Goal: Information Seeking & Learning: Compare options

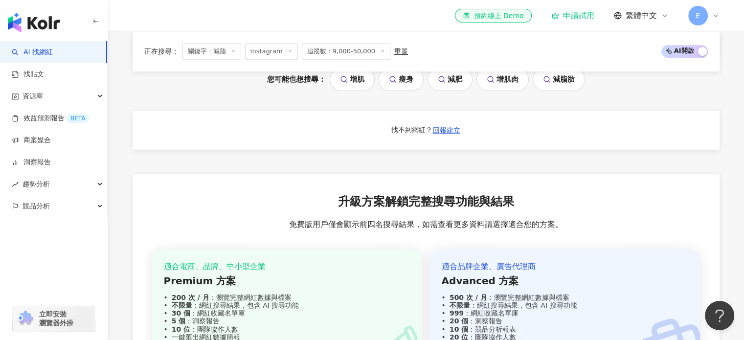
scroll to position [685, 0]
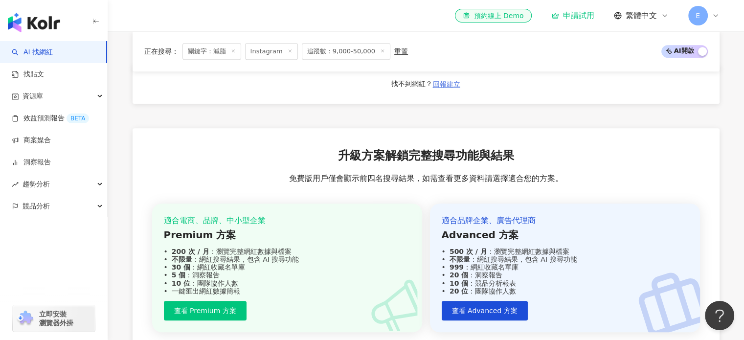
click at [450, 88] on span "回報建立" at bounding box center [446, 84] width 27 height 8
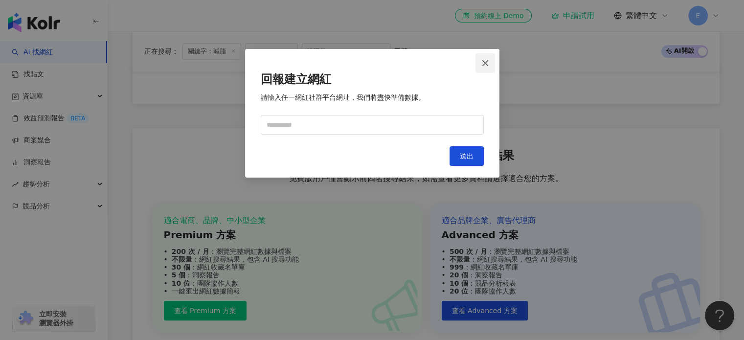
click at [488, 58] on button "Close" at bounding box center [485, 63] width 20 height 20
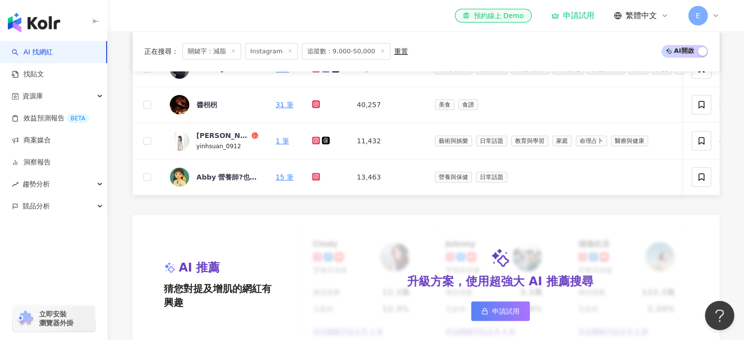
scroll to position [342, 0]
click at [702, 11] on span "E" at bounding box center [698, 16] width 20 height 20
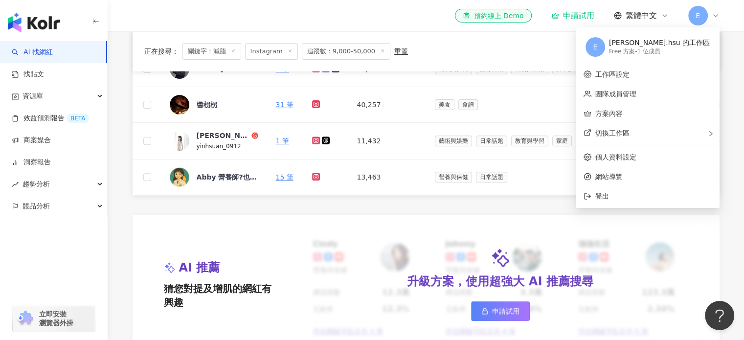
click at [673, 52] on div "Free 方案 - 1 位成員" at bounding box center [659, 51] width 101 height 8
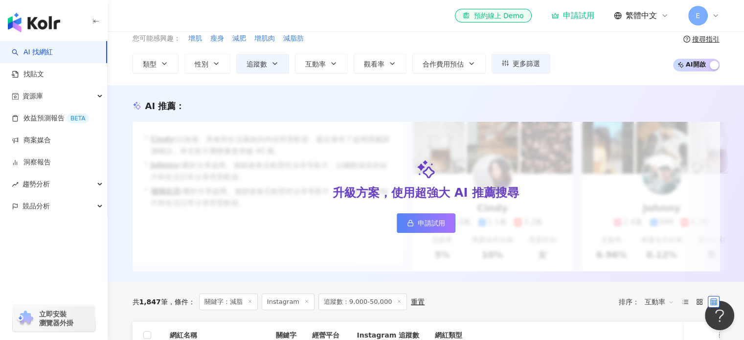
drag, startPoint x: 39, startPoint y: 0, endPoint x: 133, endPoint y: 15, distance: 95.9
click at [133, 15] on div "el-icon-cs 預約線上 Demo 申請試用 繁體中文 E" at bounding box center [426, 15] width 587 height 31
click at [702, 13] on span "E" at bounding box center [698, 16] width 20 height 20
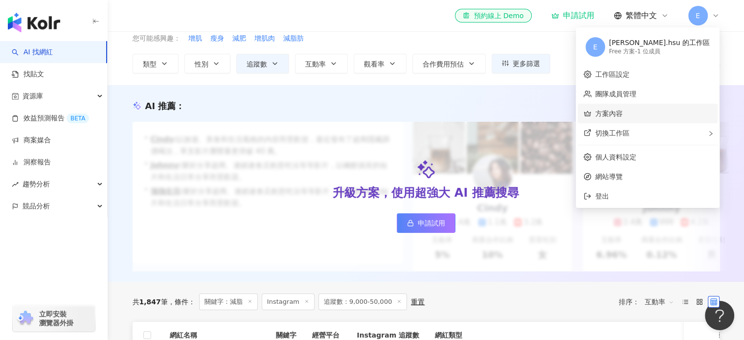
click at [622, 111] on link "方案內容" at bounding box center [608, 114] width 27 height 8
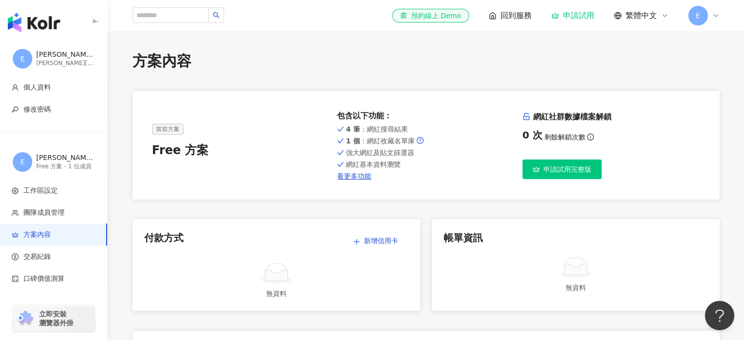
click at [694, 16] on span "E" at bounding box center [698, 16] width 20 height 20
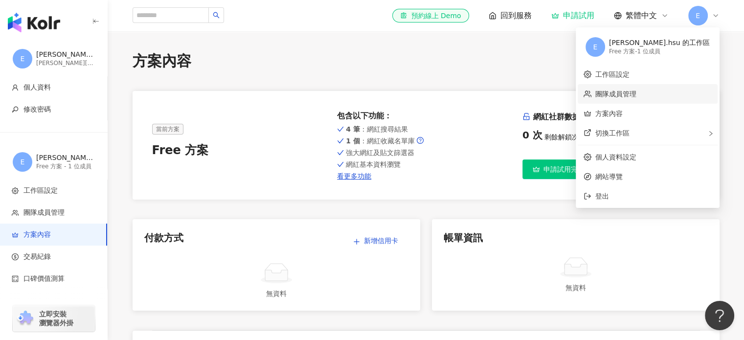
click at [636, 95] on link "團隊成員管理" at bounding box center [615, 94] width 41 height 8
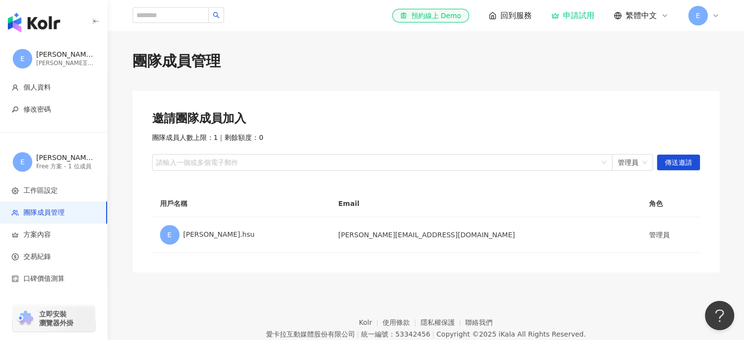
click at [691, 10] on span "E" at bounding box center [698, 16] width 20 height 20
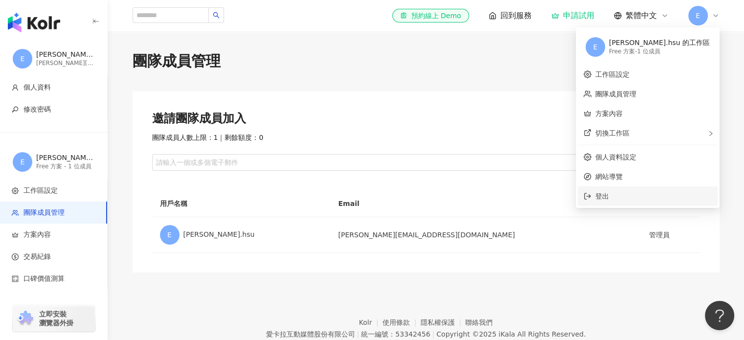
click at [687, 191] on span "登出" at bounding box center [653, 196] width 116 height 11
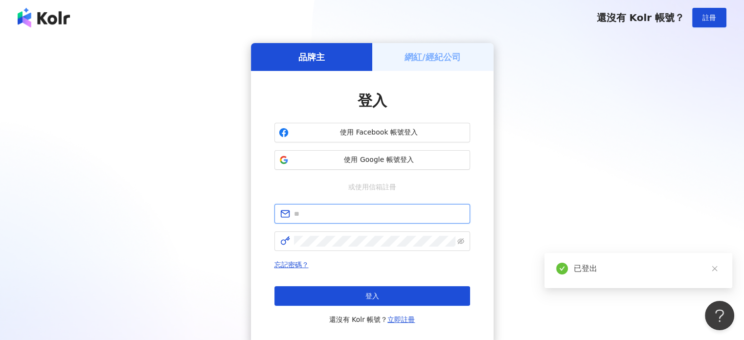
type input "**********"
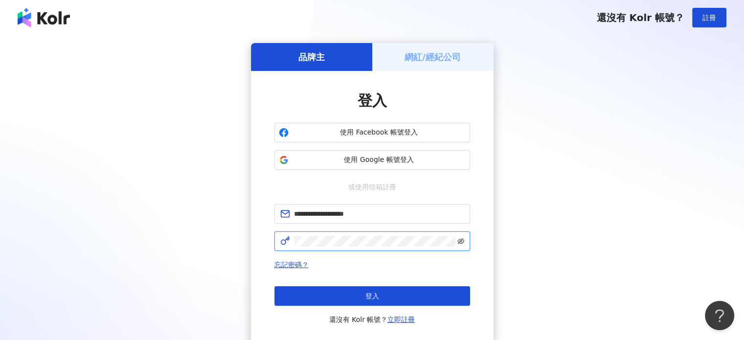
click at [461, 238] on icon "eye-invisible" at bounding box center [460, 241] width 7 height 6
click at [461, 239] on icon "eye" at bounding box center [460, 241] width 7 height 5
click at [438, 58] on h5 "網紅/經紀公司" at bounding box center [432, 57] width 56 height 12
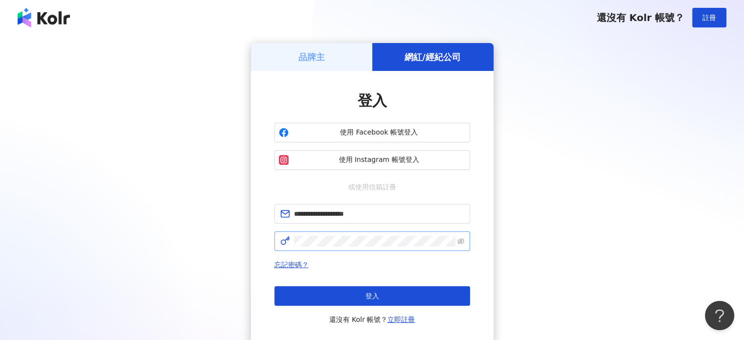
click at [337, 59] on div "品牌主" at bounding box center [311, 57] width 121 height 28
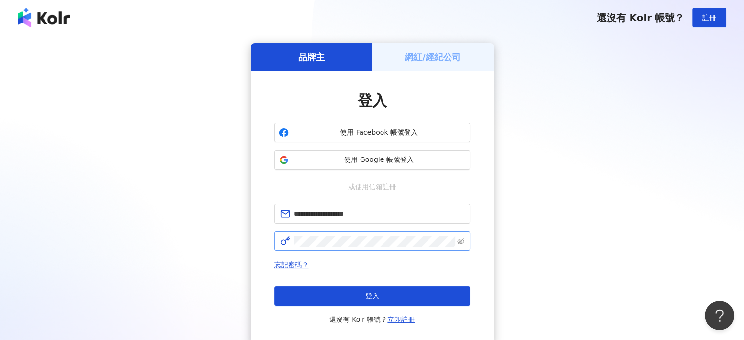
click at [396, 54] on div "網紅/經紀公司" at bounding box center [432, 57] width 121 height 28
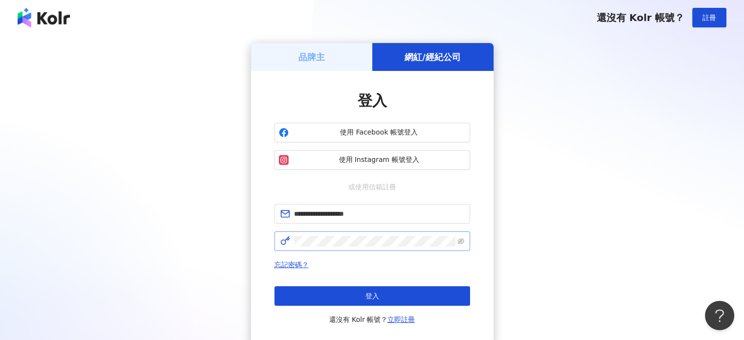
click at [316, 51] on h5 "品牌主" at bounding box center [311, 57] width 26 height 12
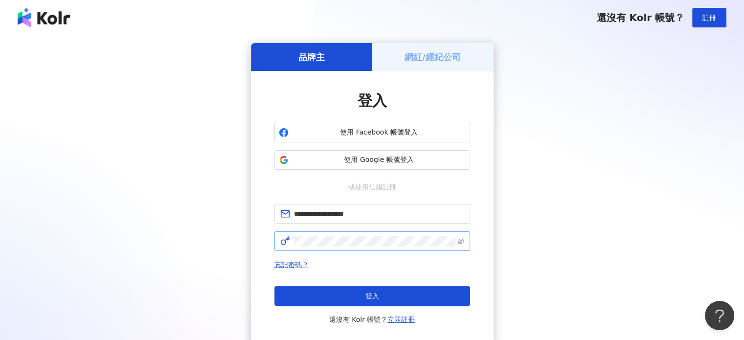
click at [380, 60] on div "網紅/經紀公司" at bounding box center [432, 57] width 121 height 28
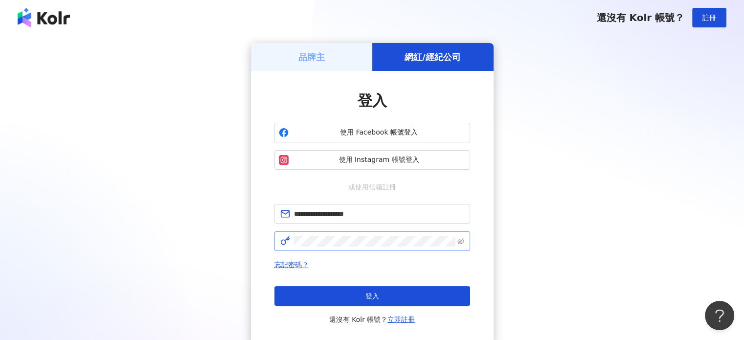
click at [346, 67] on div "品牌主" at bounding box center [311, 57] width 121 height 28
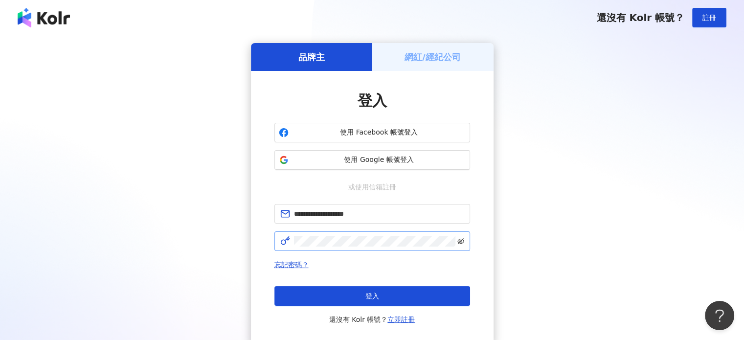
click at [461, 238] on icon "eye-invisible" at bounding box center [460, 241] width 7 height 7
click at [417, 157] on span "使用 Google 帳號登入" at bounding box center [378, 160] width 173 height 10
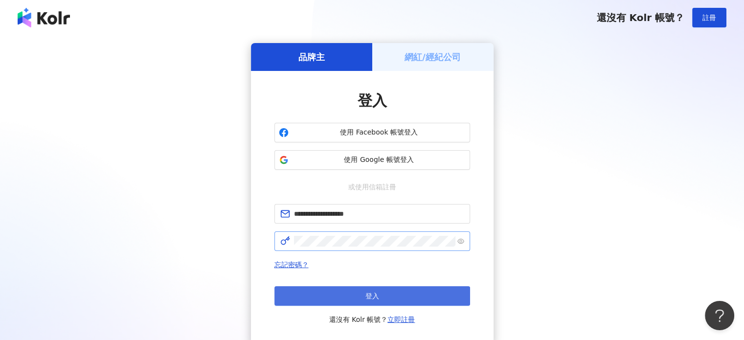
click at [427, 289] on button "登入" at bounding box center [372, 296] width 196 height 20
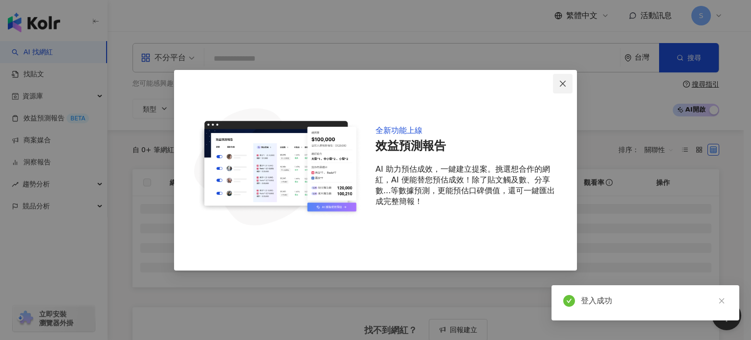
click at [566, 82] on icon "close" at bounding box center [563, 84] width 8 height 8
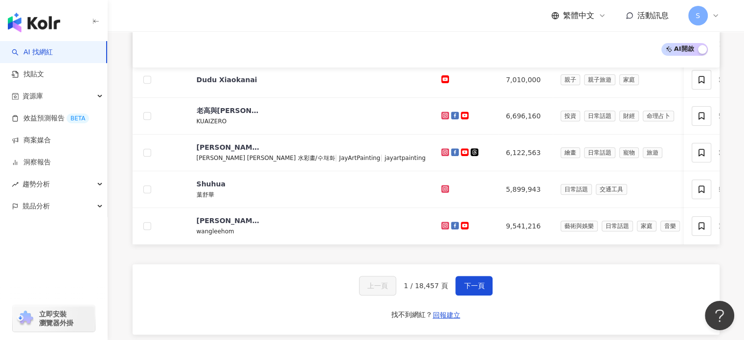
scroll to position [516, 0]
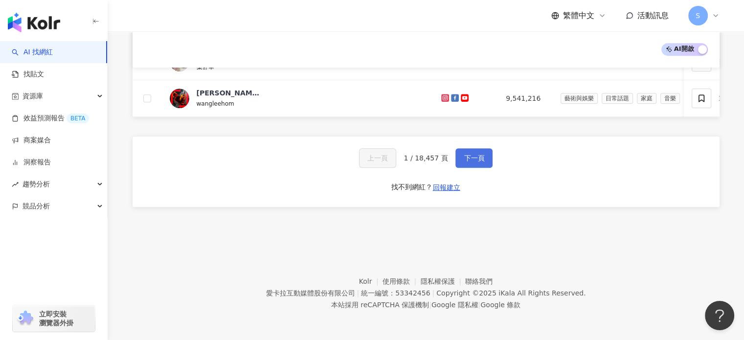
click at [477, 163] on button "下一頁" at bounding box center [473, 158] width 37 height 20
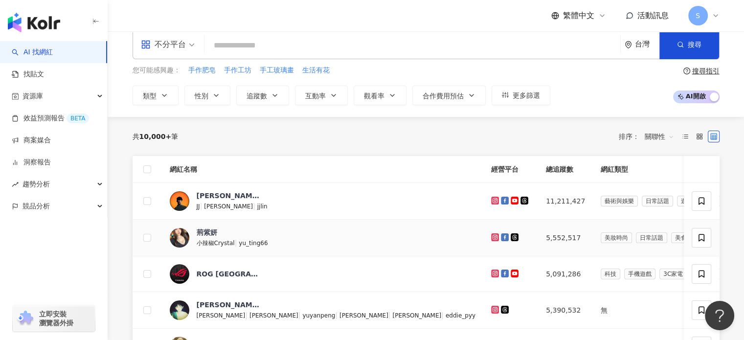
scroll to position [0, 0]
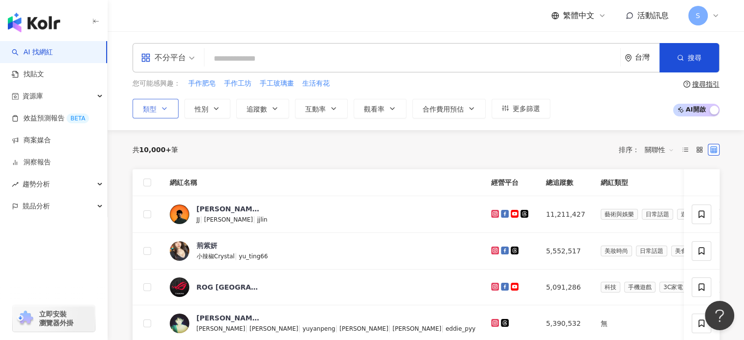
click at [169, 106] on button "類型" at bounding box center [156, 109] width 46 height 20
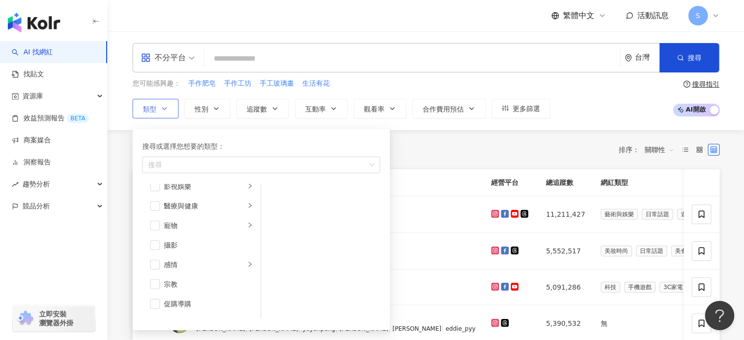
scroll to position [244, 0]
click at [404, 156] on div "共 10,000+ 筆 排序： 關聯性" at bounding box center [426, 150] width 587 height 16
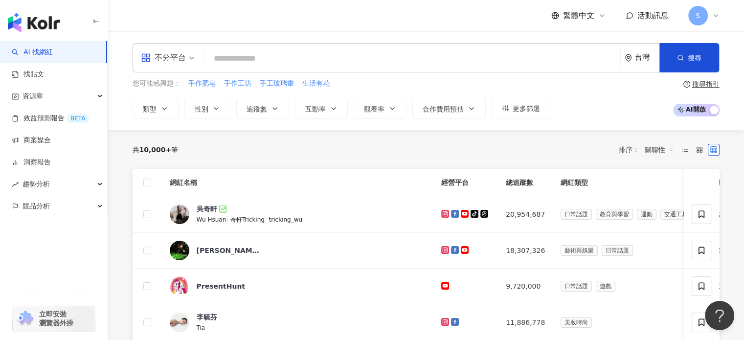
click at [696, 22] on span "S" at bounding box center [698, 16] width 20 height 20
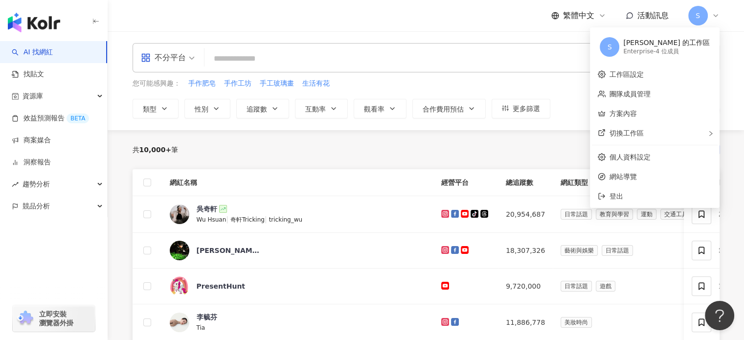
click at [692, 41] on div "[PERSON_NAME] 的工作區" at bounding box center [666, 43] width 87 height 10
click at [619, 45] on span "S" at bounding box center [609, 47] width 20 height 20
click at [643, 74] on link "工作區設定" at bounding box center [626, 74] width 34 height 8
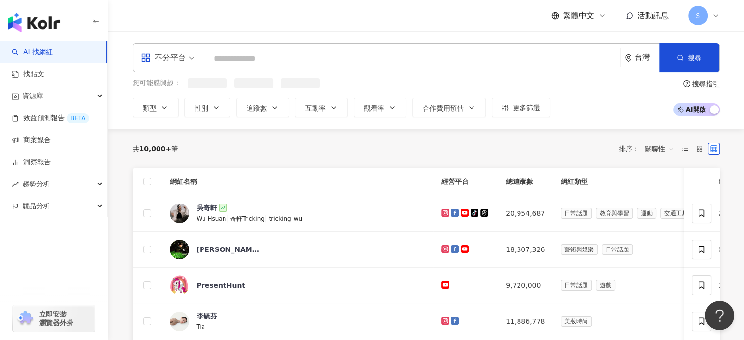
click at [713, 15] on icon at bounding box center [715, 16] width 8 height 8
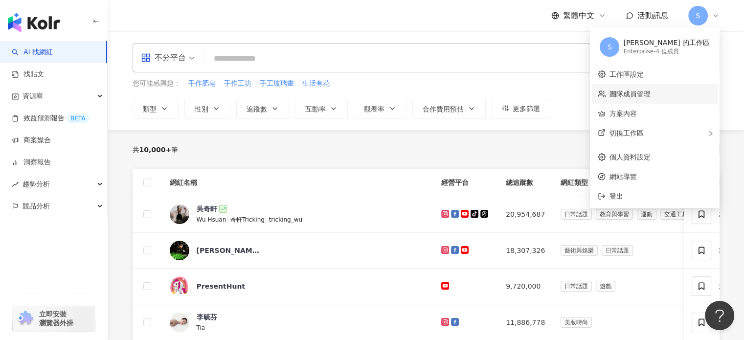
click at [650, 93] on link "團隊成員管理" at bounding box center [629, 94] width 41 height 8
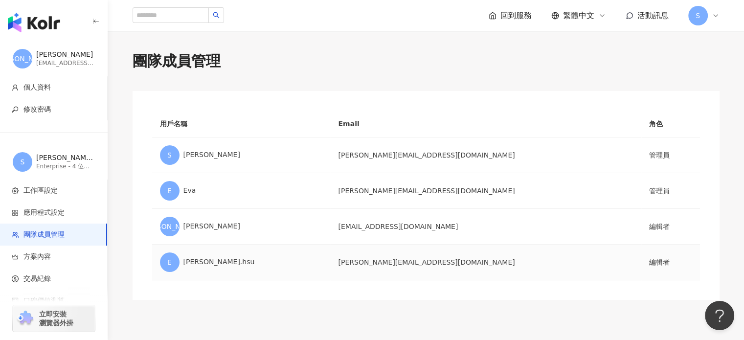
drag, startPoint x: 612, startPoint y: 264, endPoint x: 659, endPoint y: 249, distance: 49.6
click at [659, 249] on td "編輯者" at bounding box center [670, 262] width 59 height 36
click at [715, 15] on icon at bounding box center [715, 16] width 8 height 8
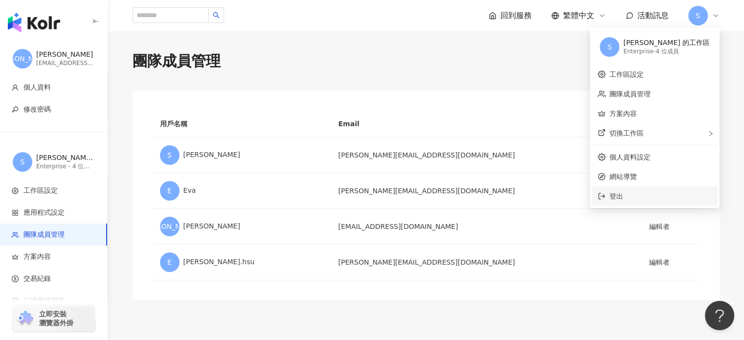
click at [687, 199] on span "登出" at bounding box center [660, 196] width 102 height 11
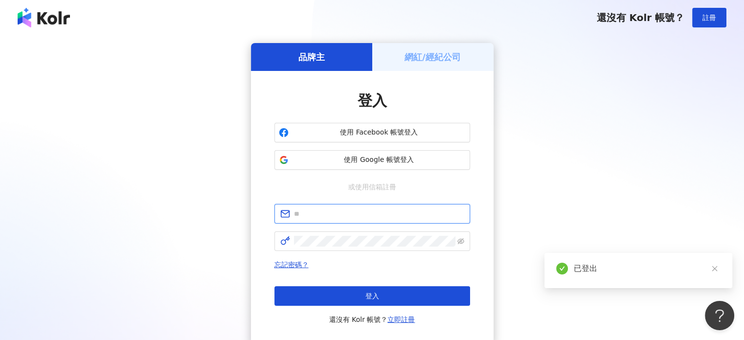
type input "**********"
click at [411, 155] on span "使用 Google 帳號登入" at bounding box center [378, 160] width 173 height 10
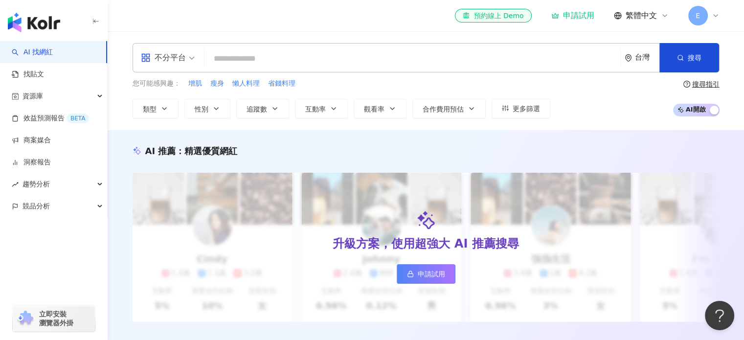
click at [698, 13] on span "E" at bounding box center [697, 15] width 4 height 11
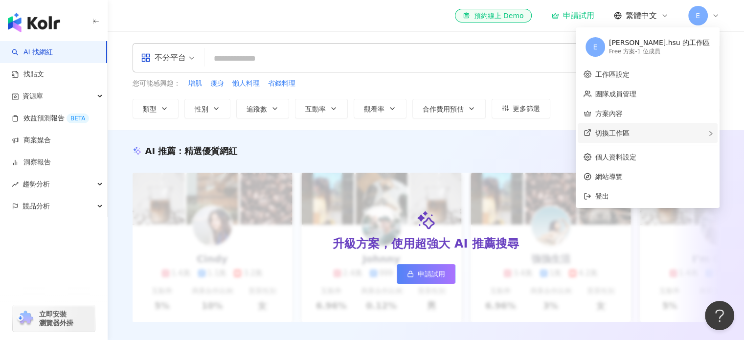
click at [685, 127] on div "切換工作區" at bounding box center [647, 133] width 140 height 20
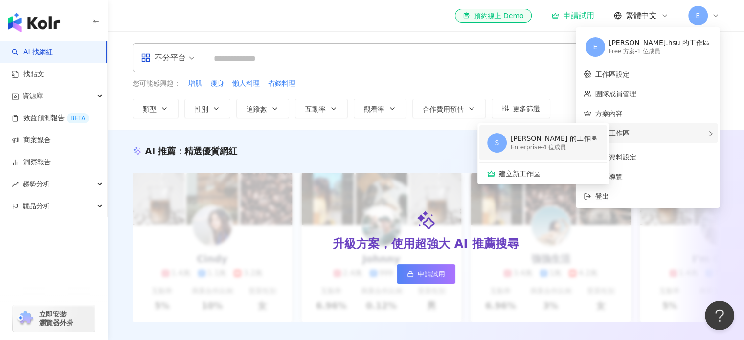
click at [597, 134] on div "[PERSON_NAME] 的工作區" at bounding box center [553, 139] width 87 height 10
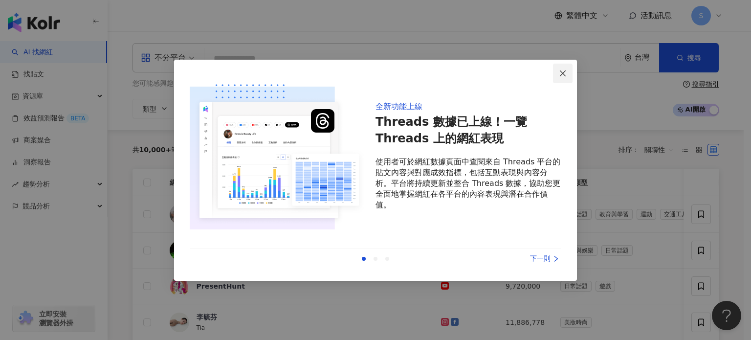
click at [566, 68] on button "Close" at bounding box center [563, 74] width 20 height 20
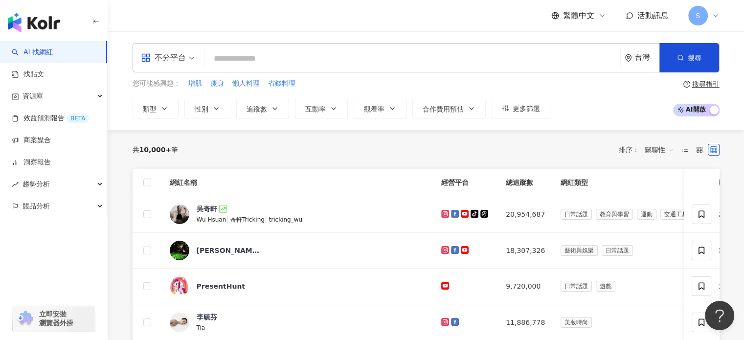
click at [708, 8] on div "S" at bounding box center [703, 16] width 31 height 20
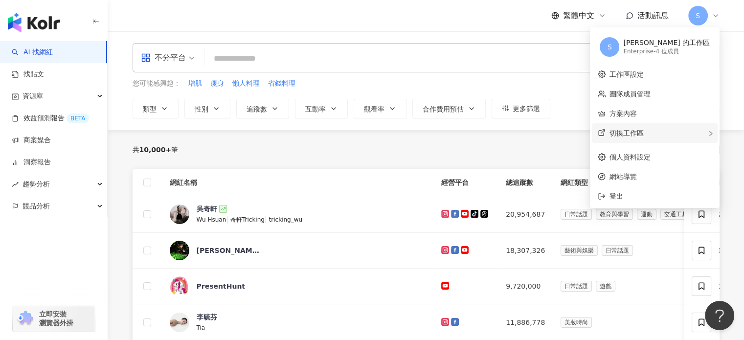
click at [701, 129] on div "切換工作區" at bounding box center [655, 133] width 126 height 20
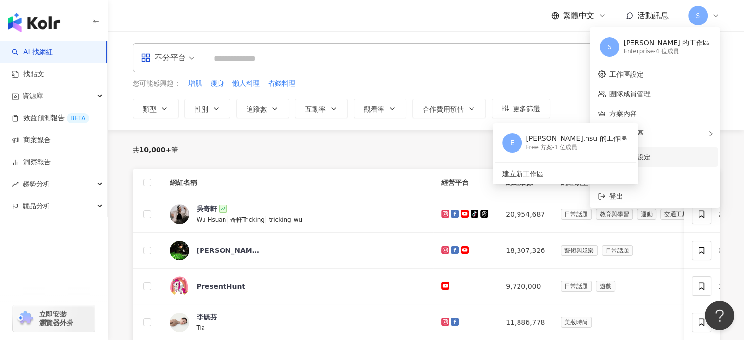
click at [650, 154] on link "個人資料設定" at bounding box center [629, 157] width 41 height 8
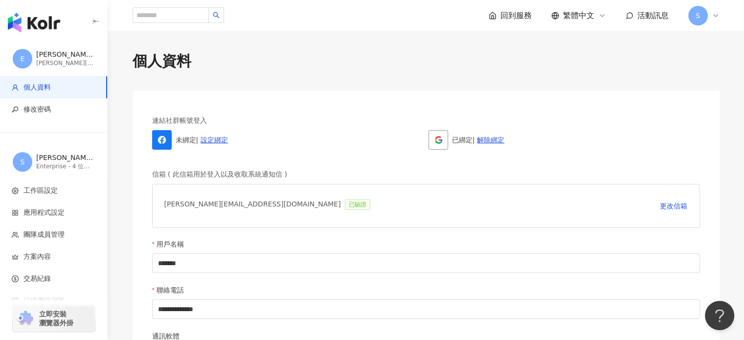
click at [710, 12] on div "S" at bounding box center [703, 16] width 31 height 20
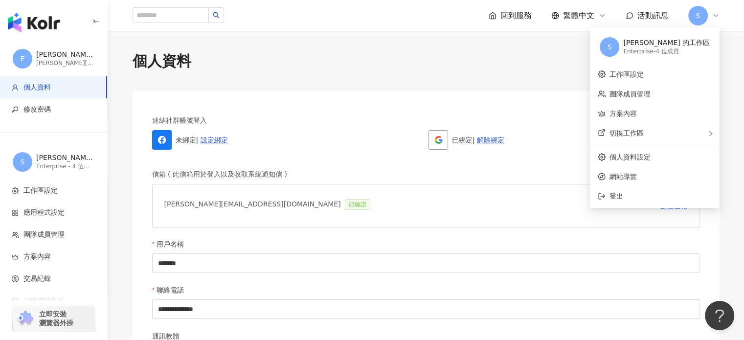
click at [560, 66] on div "個人資料" at bounding box center [426, 61] width 587 height 21
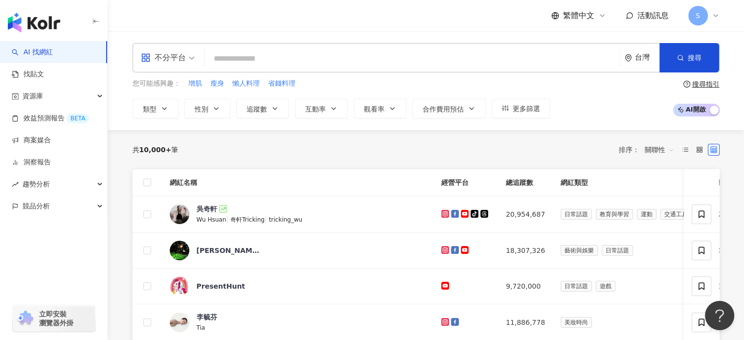
click at [190, 60] on span "不分平台" at bounding box center [168, 58] width 54 height 16
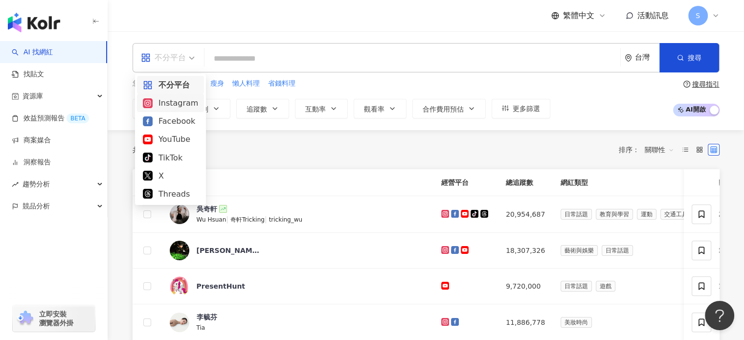
click at [182, 100] on div "Instagram" at bounding box center [170, 103] width 55 height 12
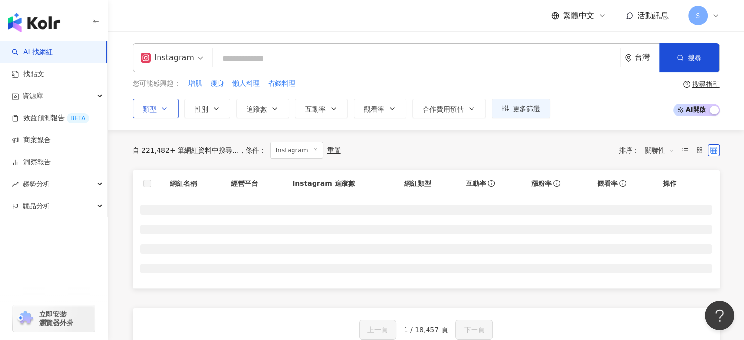
click at [155, 110] on span "類型" at bounding box center [150, 109] width 14 height 8
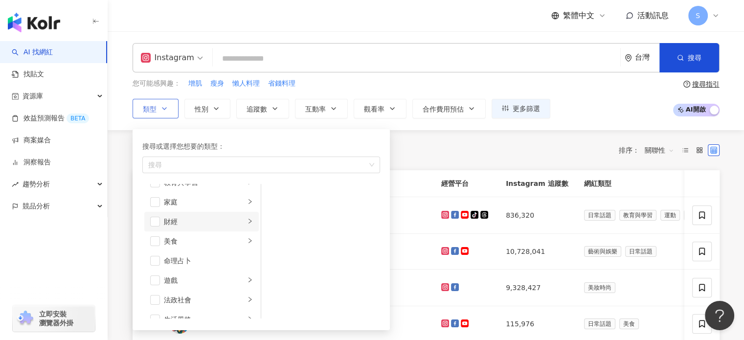
scroll to position [147, 0]
click at [155, 190] on li "美食" at bounding box center [201, 186] width 114 height 20
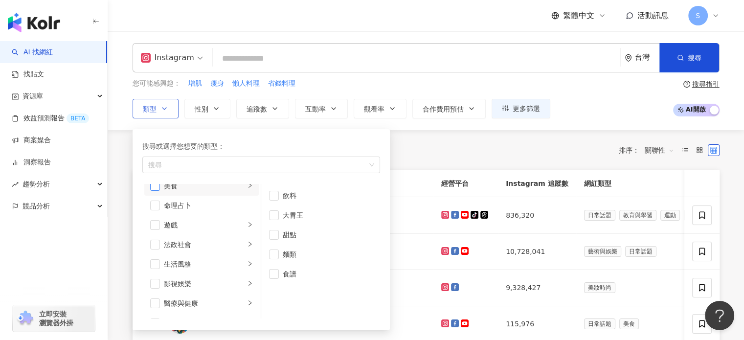
click at [154, 186] on span "button" at bounding box center [155, 186] width 10 height 10
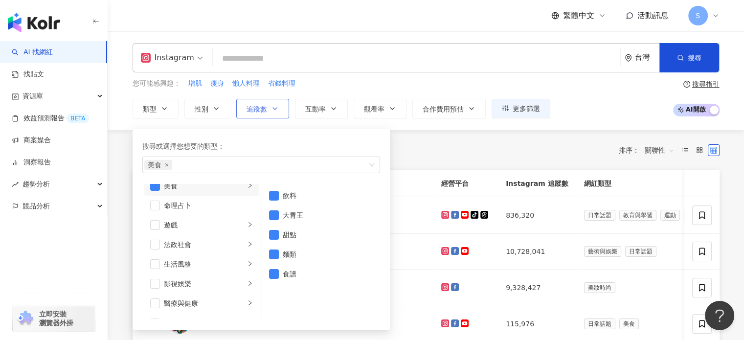
click at [255, 110] on span "追蹤數" at bounding box center [256, 109] width 21 height 8
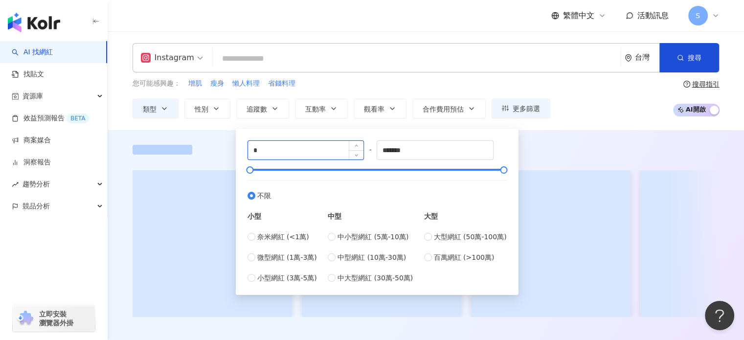
click at [316, 154] on input "*" at bounding box center [306, 150] width 116 height 19
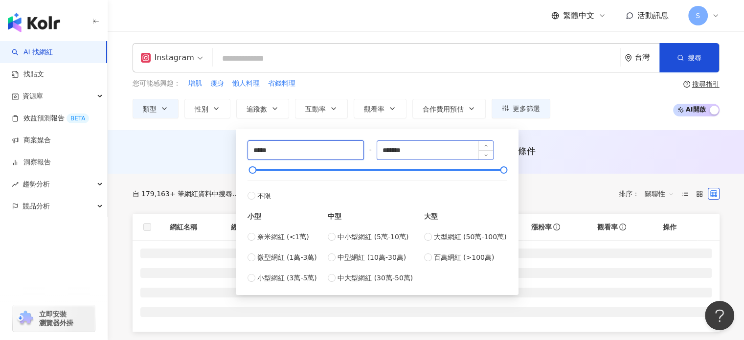
type input "*****"
drag, startPoint x: 432, startPoint y: 146, endPoint x: 300, endPoint y: 142, distance: 131.6
click at [315, 149] on div "***** - ******* 不限 小型 奈米網紅 (<1萬) 微型網紅 (1萬-3萬) 小型網紅 (3萬-5萬) 中型 中小型網紅 (5萬-10萬) 中型…" at bounding box center [376, 211] width 259 height 143
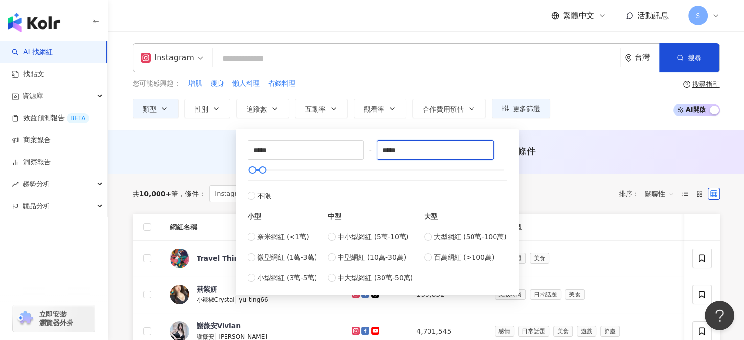
type input "*****"
click at [215, 133] on div "AI 推薦 ： 無結果，請嘗試搜尋其他語言關鍵字或條件" at bounding box center [426, 152] width 636 height 44
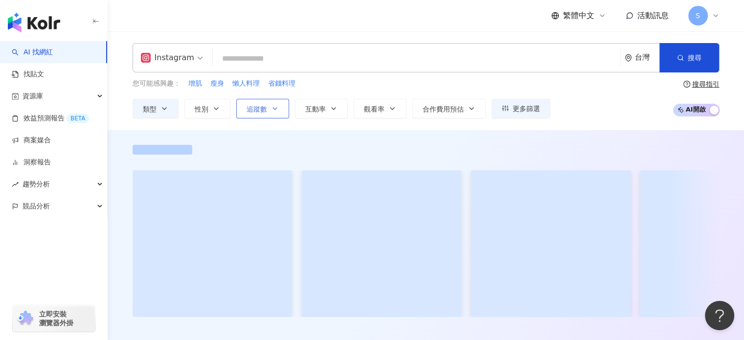
click at [249, 109] on span "追蹤數" at bounding box center [256, 109] width 21 height 8
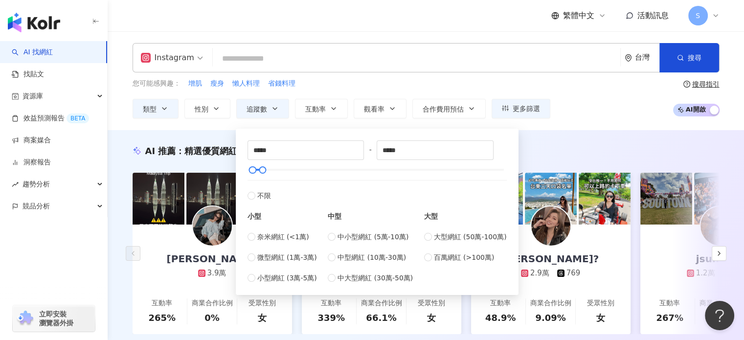
click at [280, 54] on input "search" at bounding box center [416, 58] width 399 height 19
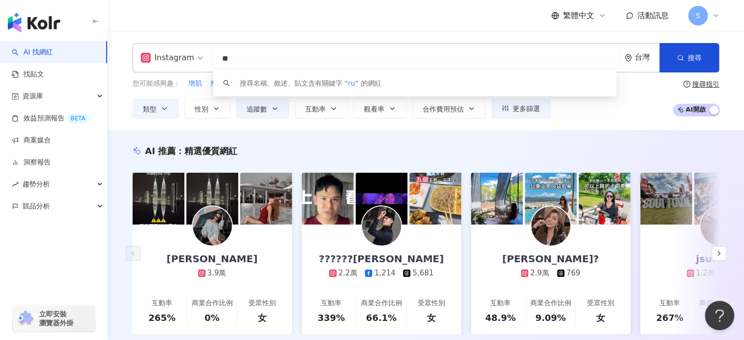
type input "*"
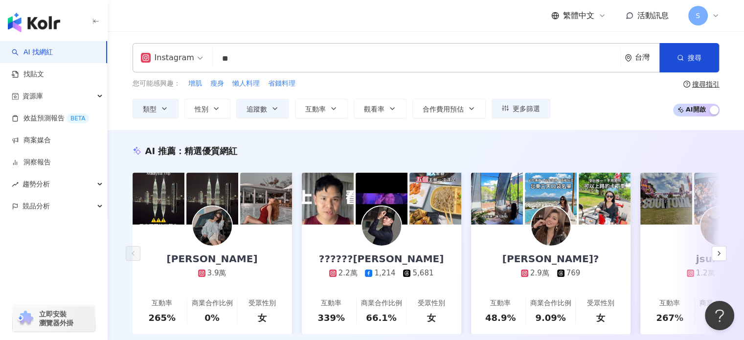
type input "**"
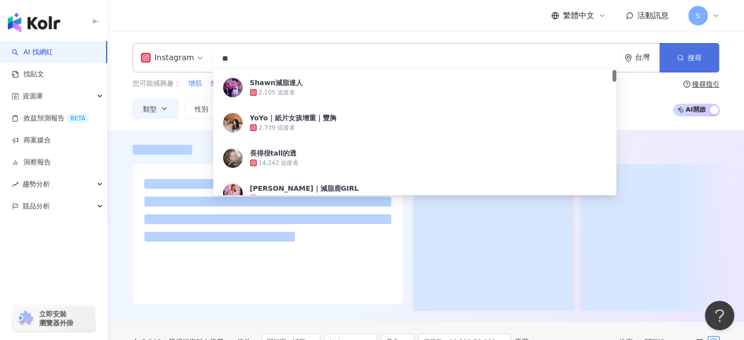
click at [676, 51] on button "搜尋" at bounding box center [689, 57] width 60 height 29
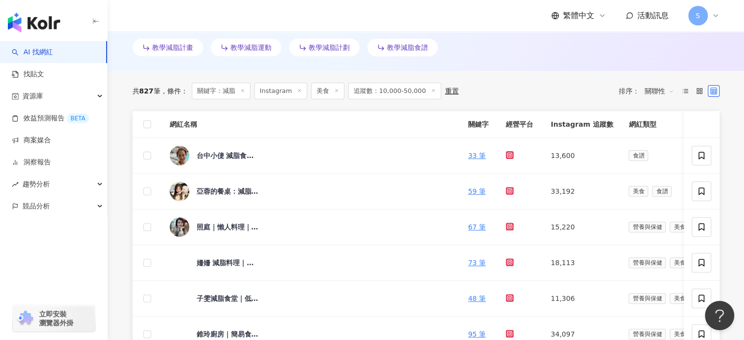
scroll to position [293, 0]
click at [657, 92] on span "關聯性" at bounding box center [658, 91] width 29 height 16
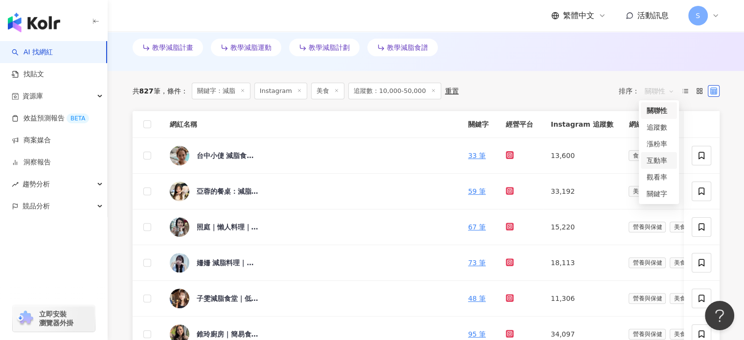
click at [659, 163] on div "互動率" at bounding box center [658, 160] width 24 height 11
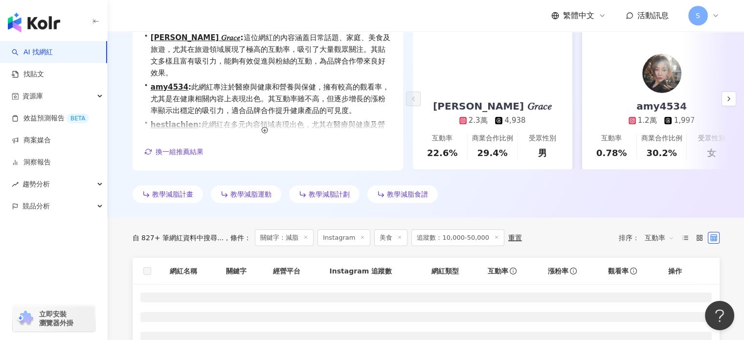
scroll to position [293, 0]
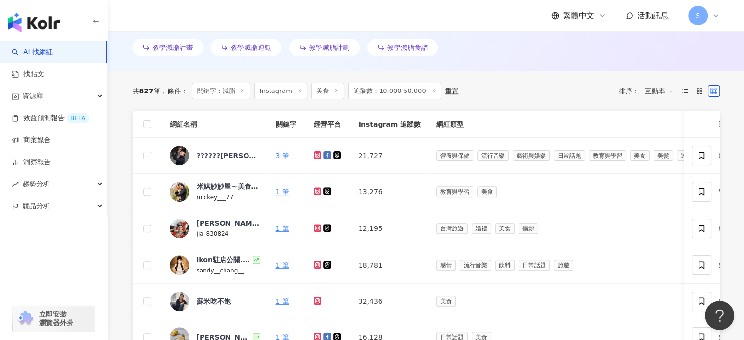
click at [659, 89] on span "互動率" at bounding box center [658, 91] width 29 height 16
click at [663, 175] on div "觀看率" at bounding box center [658, 177] width 24 height 11
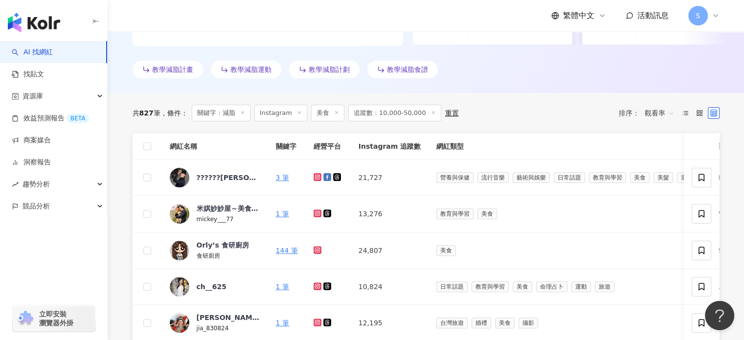
scroll to position [293, 0]
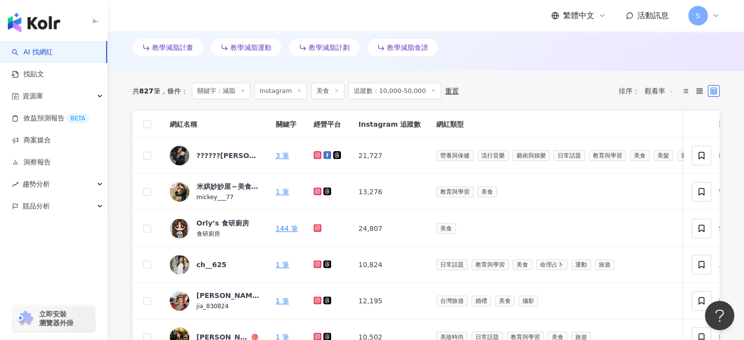
click at [655, 90] on span "觀看率" at bounding box center [658, 91] width 29 height 16
click at [661, 111] on div "關聯性" at bounding box center [658, 110] width 24 height 11
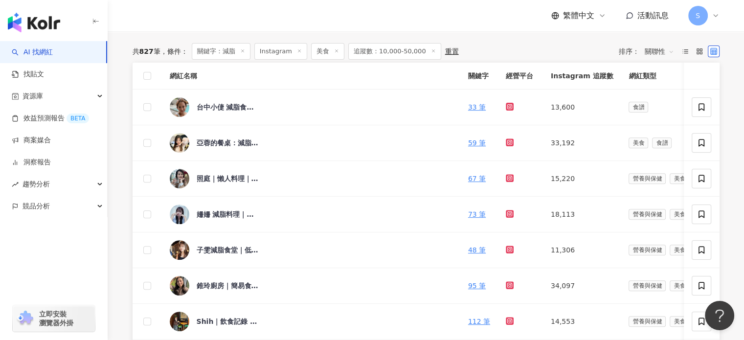
scroll to position [342, 0]
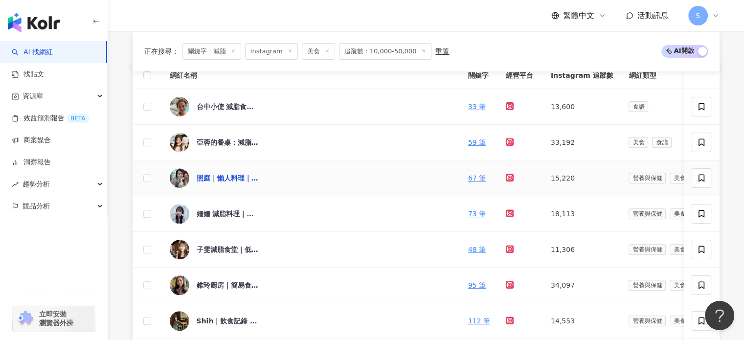
click at [232, 178] on div "照庭｜懶人料理｜減脂食譜｜零廚藝" at bounding box center [229, 178] width 64 height 10
click at [238, 211] on div "姍姍 減脂料理｜氣炸鍋｜食譜分享" at bounding box center [229, 214] width 64 height 10
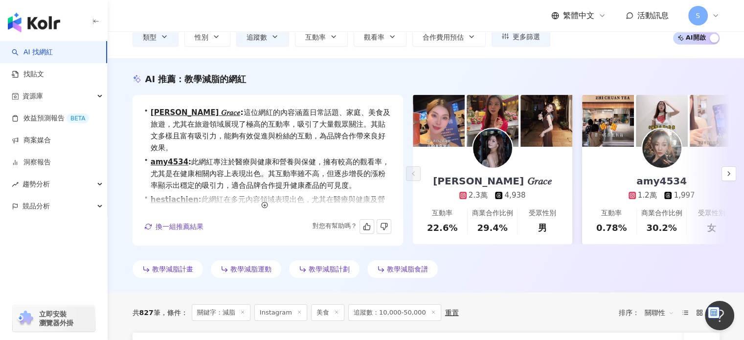
scroll to position [0, 0]
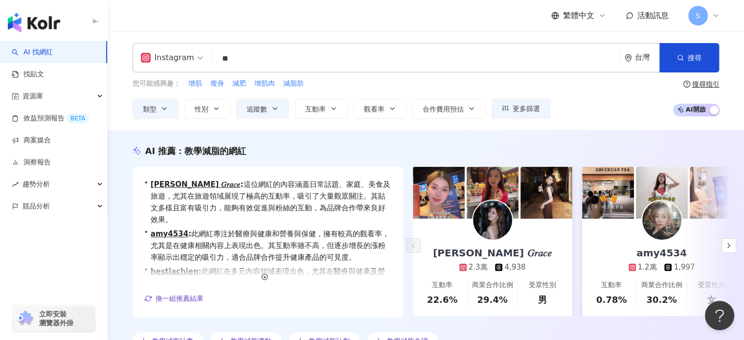
click at [577, 54] on input "**" at bounding box center [416, 58] width 399 height 19
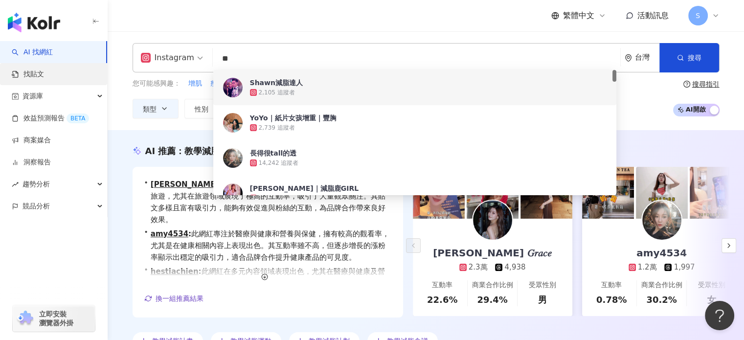
drag, startPoint x: 444, startPoint y: 61, endPoint x: 77, endPoint y: 64, distance: 366.7
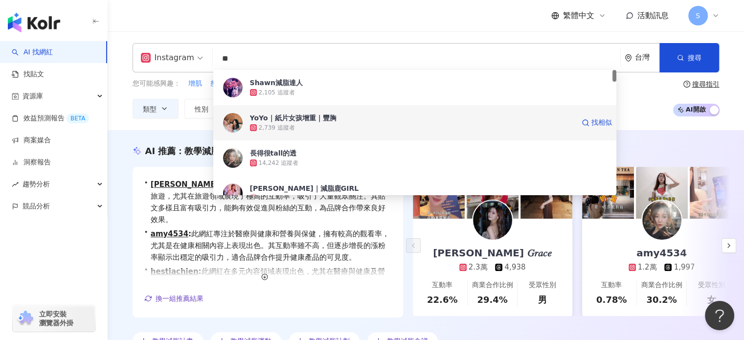
drag, startPoint x: 325, startPoint y: 112, endPoint x: 326, endPoint y: 121, distance: 8.3
click at [326, 121] on div "YoYo｜紙片女孩增重｜豐胸 2,739 追蹤者 找相似" at bounding box center [414, 122] width 403 height 35
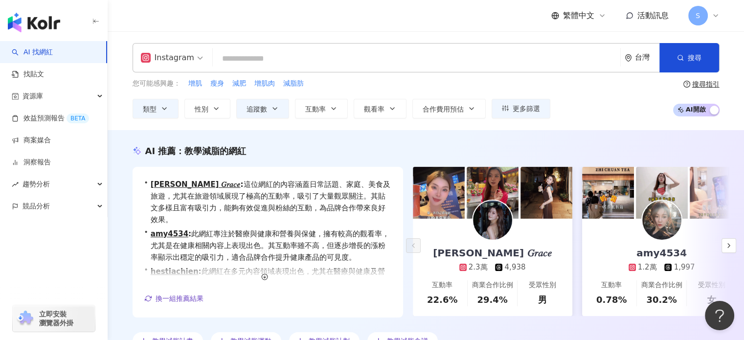
click at [533, 48] on div "Instagram 台灣 搜尋 d8198675-2acb-496b-8797-bb38e54fe970 Shawn減脂達人 2,105 追蹤者 [PERSO…" at bounding box center [426, 57] width 587 height 29
click at [256, 111] on span "追蹤數" at bounding box center [256, 109] width 21 height 8
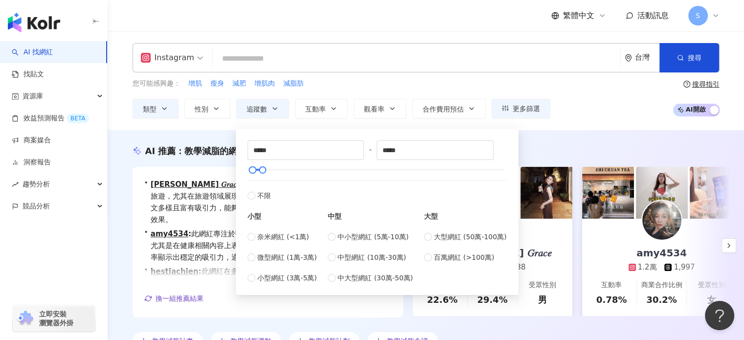
click at [197, 134] on div "AI 推薦 ： 教學減脂的網紅 • [PERSON_NAME] 𝐺𝑟𝑎𝑐𝑒 : 這位網紅的內容涵蓋日常話題、家庭、美食及旅遊，尤其在旅遊領域展現了極高的互動率…" at bounding box center [426, 247] width 636 height 234
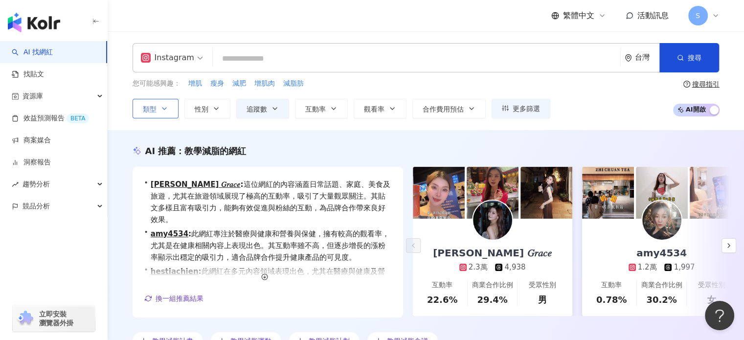
click at [159, 104] on button "類型" at bounding box center [156, 109] width 46 height 20
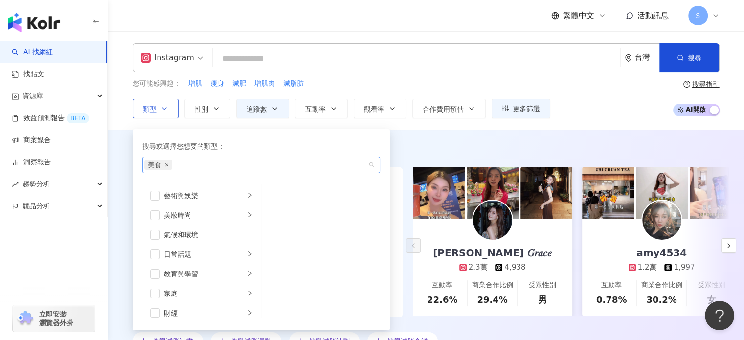
click at [168, 164] on icon "close" at bounding box center [167, 165] width 4 height 4
click at [286, 106] on button "追蹤數" at bounding box center [262, 109] width 53 height 20
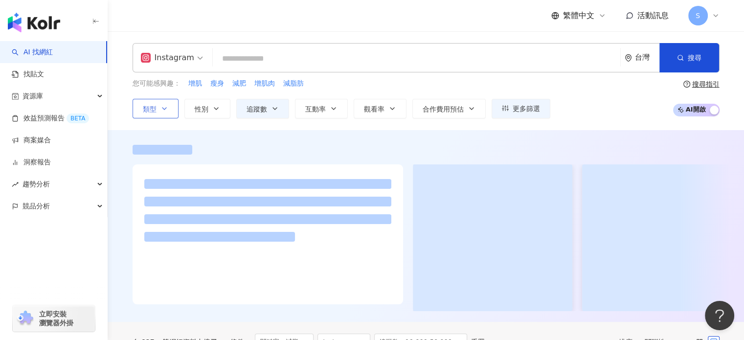
click at [217, 124] on div "Instagram 台灣 搜尋 d8198675-2acb-496b-8797-bb38e54fe970 Shawn減脂達人 2,105 追蹤者 [PERSO…" at bounding box center [426, 80] width 636 height 99
click at [253, 107] on span "追蹤數" at bounding box center [256, 109] width 21 height 8
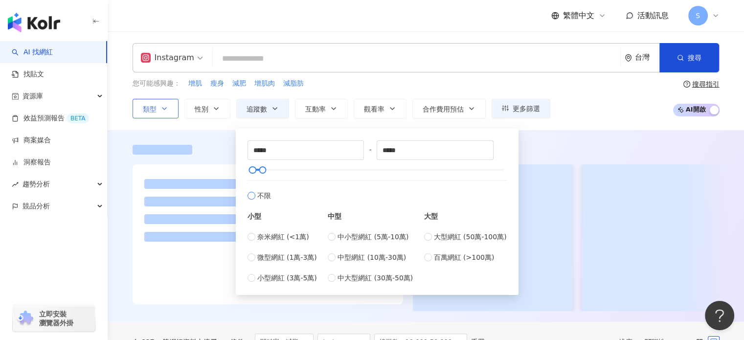
click at [257, 192] on span "不限" at bounding box center [264, 195] width 14 height 11
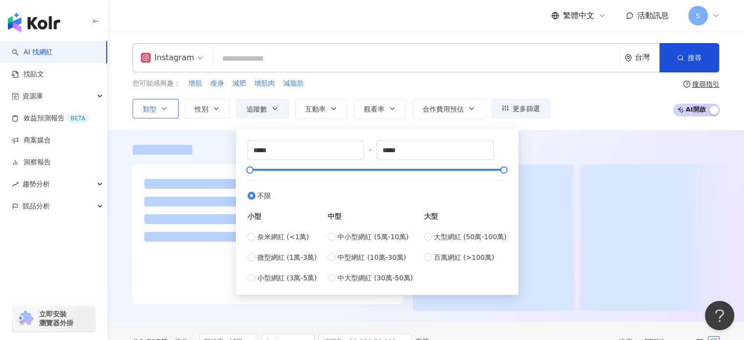
type input "*"
type input "*******"
click at [209, 121] on div "Instagram 台灣 搜尋 d8198675-2acb-496b-8797-bb38e54fe970 Shawn減脂達人 2,105 追蹤者 [PERSO…" at bounding box center [426, 80] width 636 height 99
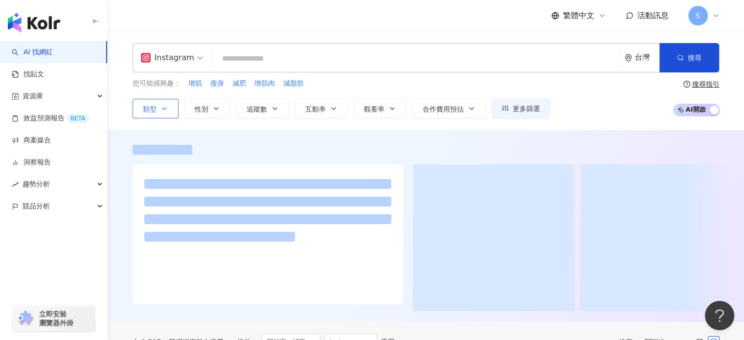
click at [720, 17] on div "繁體中文 活動訊息 S" at bounding box center [426, 15] width 626 height 31
click at [714, 18] on icon at bounding box center [715, 16] width 8 height 8
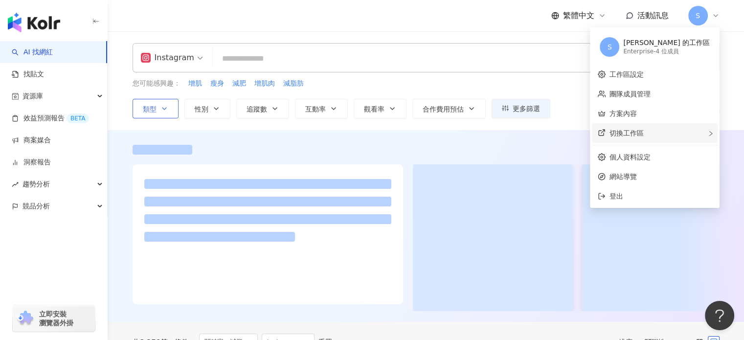
click at [675, 136] on div "切換工作區" at bounding box center [655, 133] width 126 height 20
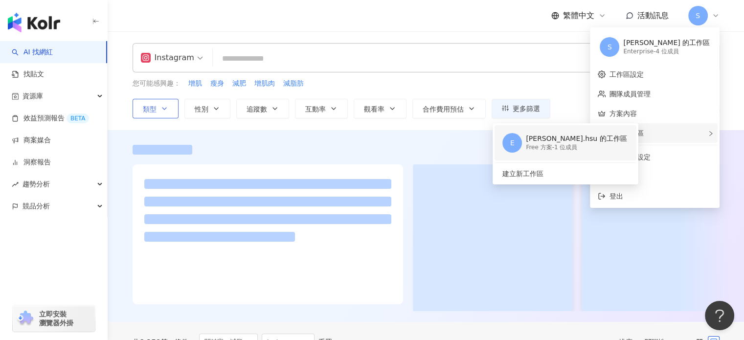
click at [597, 148] on div "Free 方案 - 1 位成員" at bounding box center [576, 147] width 101 height 8
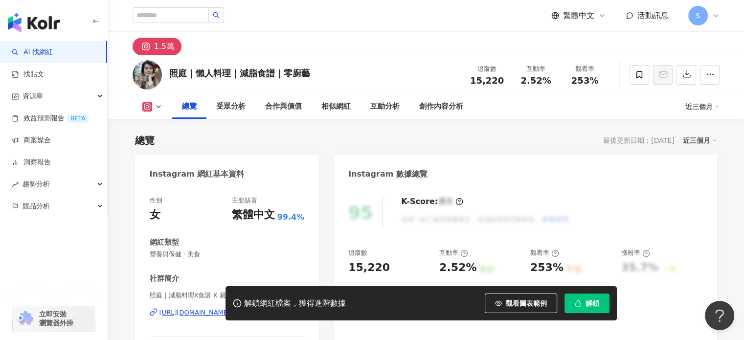
scroll to position [147, 0]
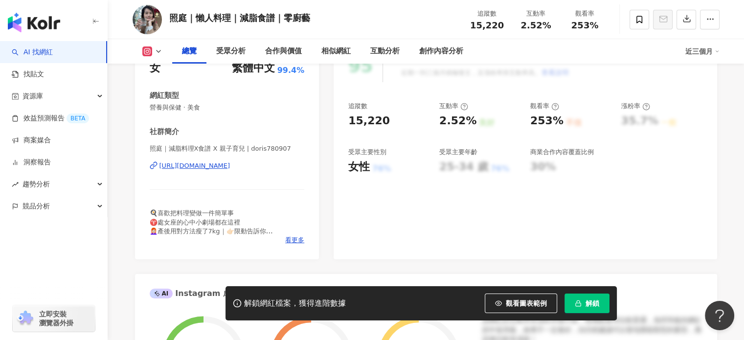
drag, startPoint x: 250, startPoint y: 163, endPoint x: 296, endPoint y: 139, distance: 51.8
click at [230, 163] on div "https://www.instagram.com/doris780907/" at bounding box center [194, 165] width 71 height 9
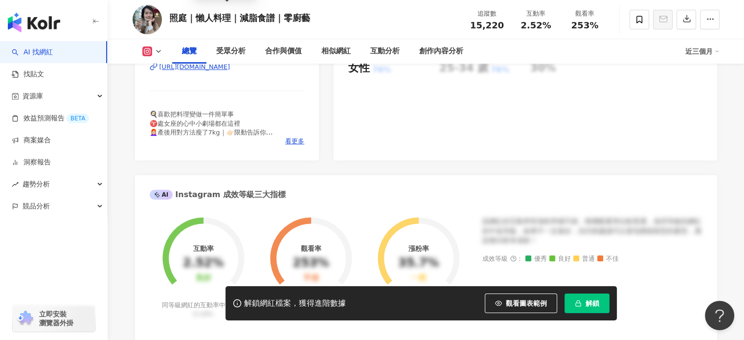
scroll to position [342, 0]
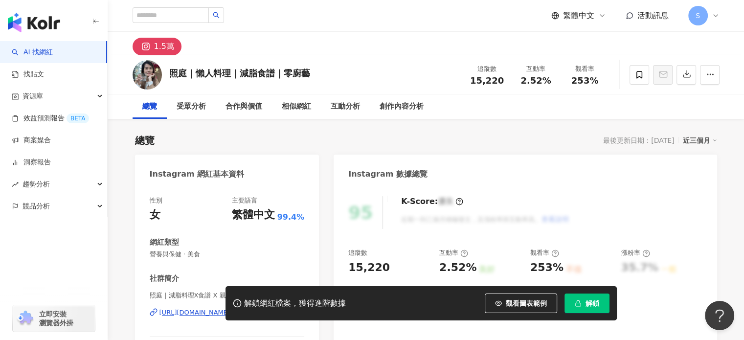
scroll to position [49, 0]
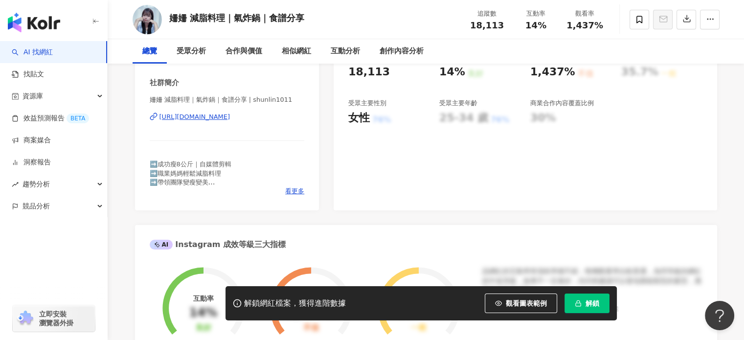
click at [230, 119] on div "https://www.instagram.com/shunlin1011/" at bounding box center [194, 116] width 71 height 9
